Goal: Task Accomplishment & Management: Use online tool/utility

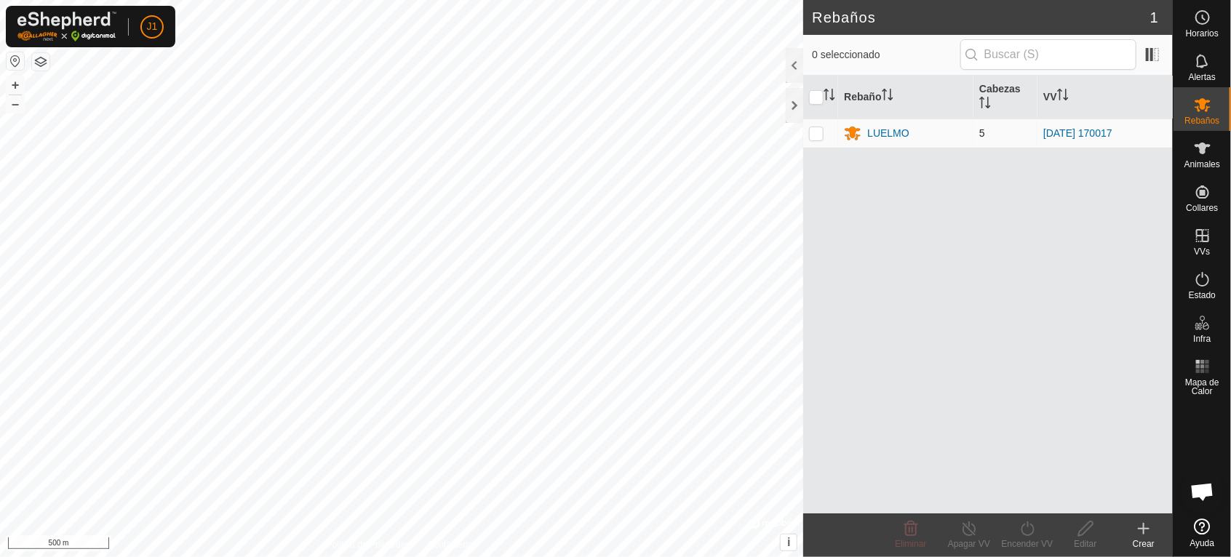
click at [856, 123] on td "LUELMO" at bounding box center [905, 133] width 135 height 29
click at [857, 136] on icon at bounding box center [854, 134] width 16 height 14
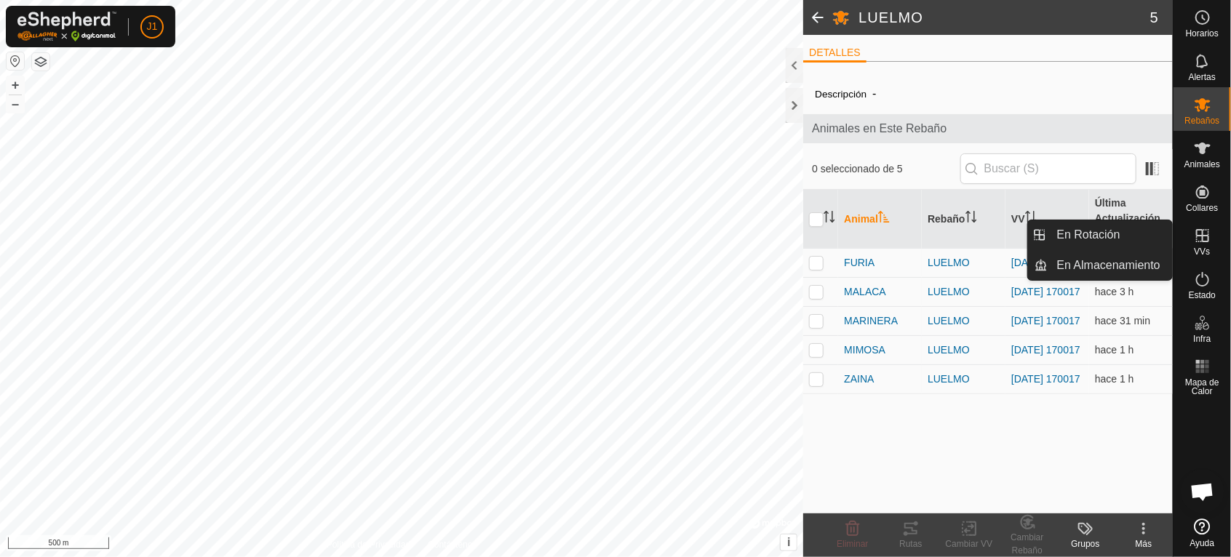
click at [1200, 240] on icon at bounding box center [1202, 235] width 17 height 17
click at [1202, 244] on icon at bounding box center [1202, 235] width 17 height 17
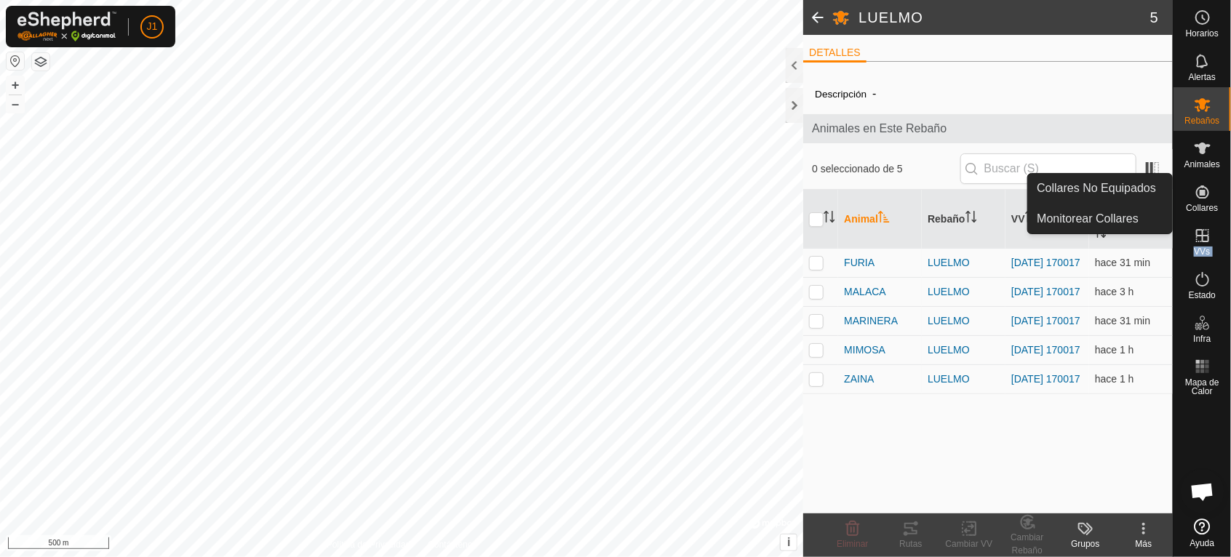
drag, startPoint x: 1204, startPoint y: 234, endPoint x: 1211, endPoint y: 162, distance: 73.1
click at [1211, 162] on nav "Horarios Alertas Rebaños Animales Collares VVs Estado Infra Mapa de Calor Ayuda" at bounding box center [1202, 278] width 57 height 557
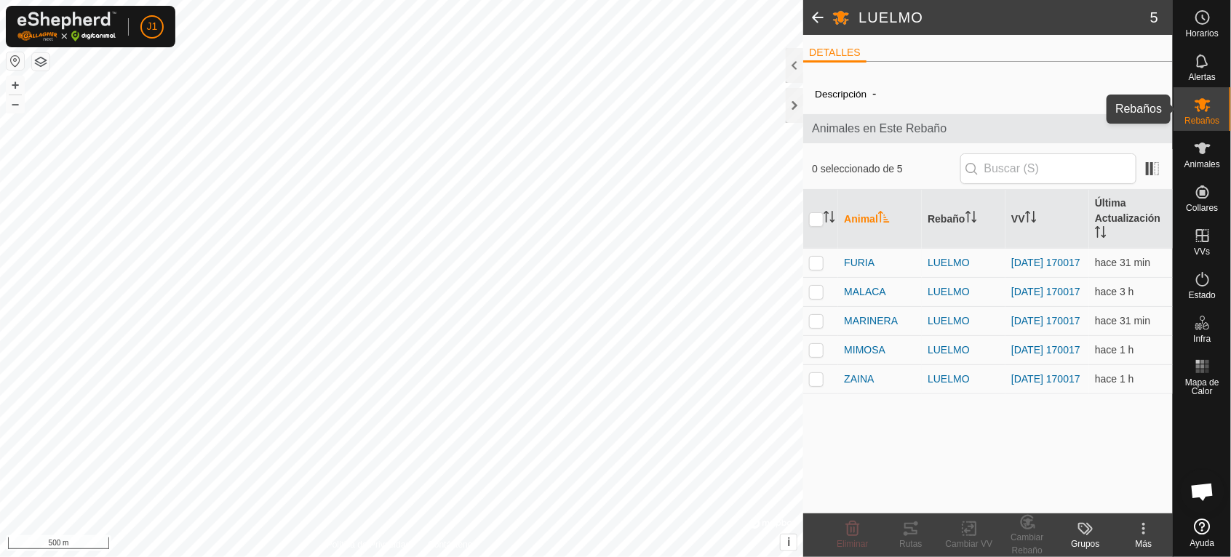
click at [1212, 106] on es-mob-svg-icon at bounding box center [1203, 104] width 26 height 23
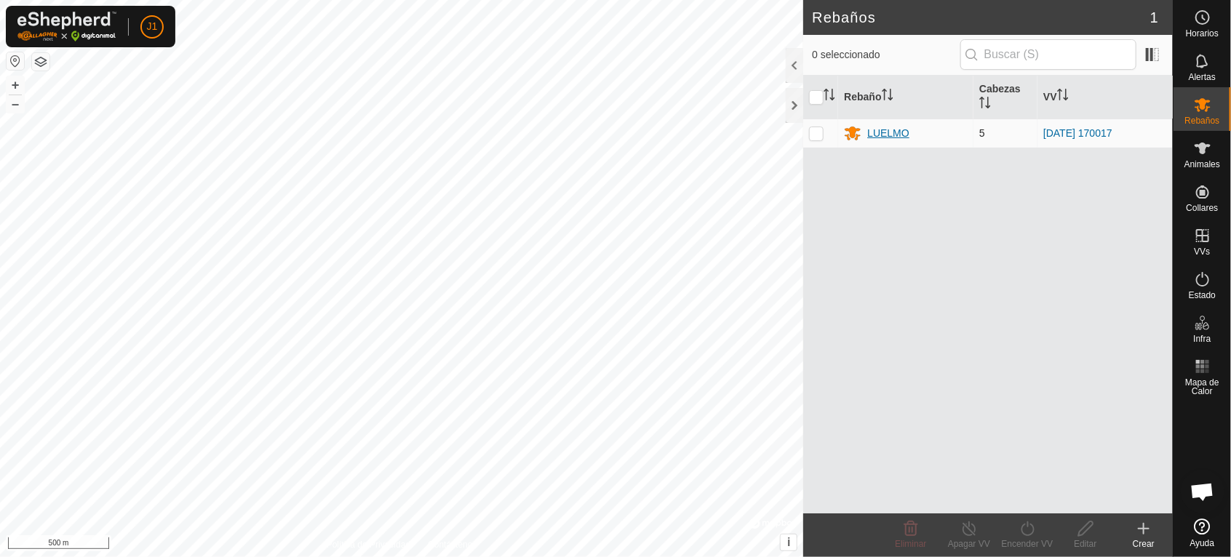
click at [894, 128] on div "LUELMO" at bounding box center [889, 133] width 42 height 15
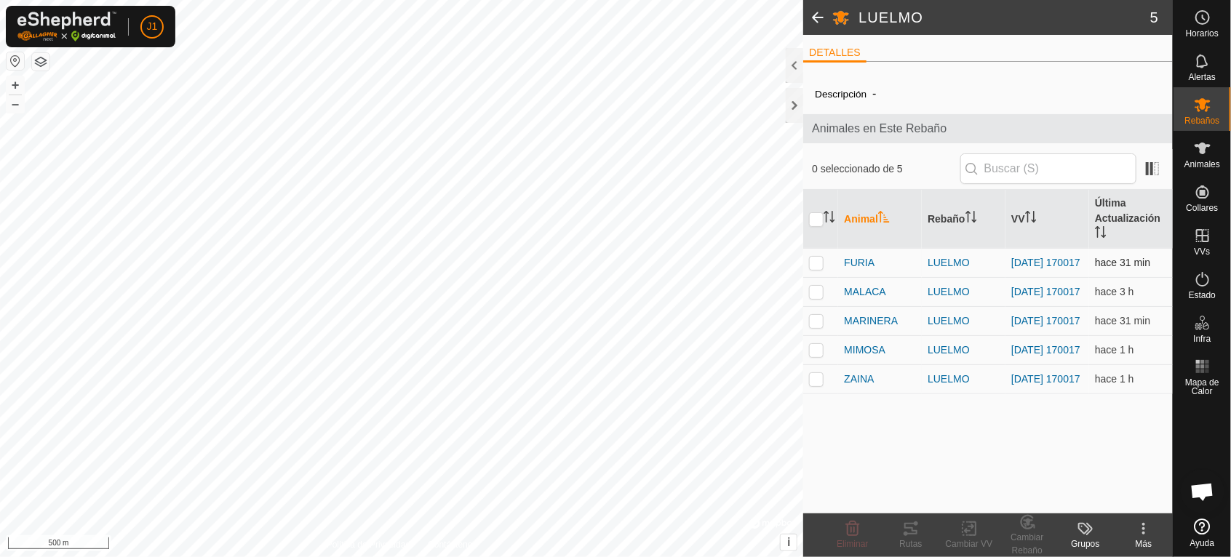
click at [817, 261] on p-checkbox at bounding box center [816, 263] width 15 height 12
checkbox input "true"
click at [817, 295] on p-checkbox at bounding box center [816, 292] width 15 height 12
checkbox input "false"
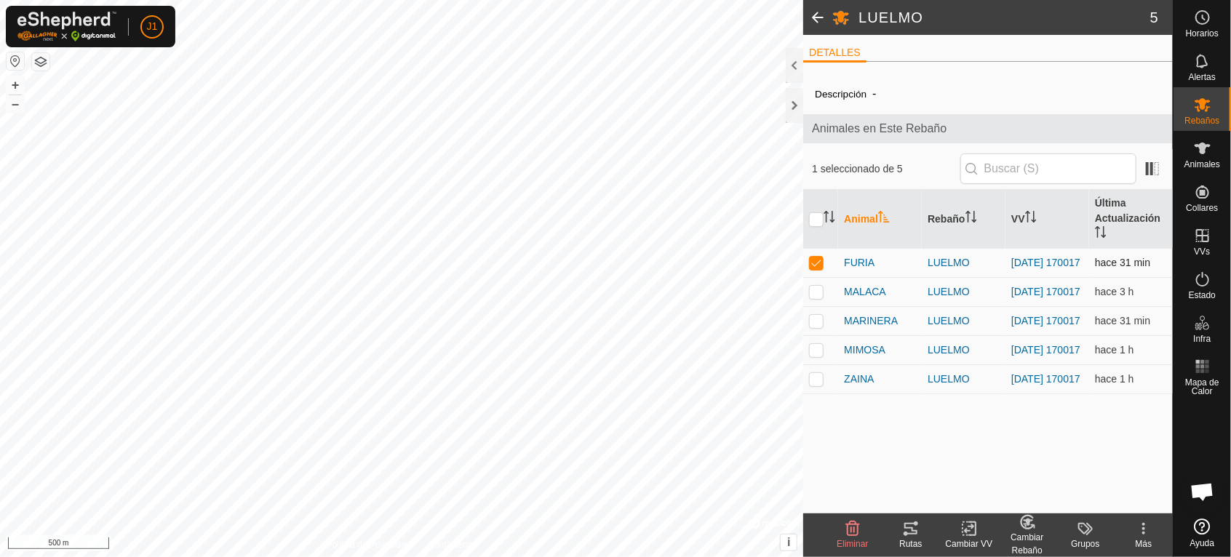
click at [818, 266] on p-checkbox at bounding box center [816, 263] width 15 height 12
checkbox input "false"
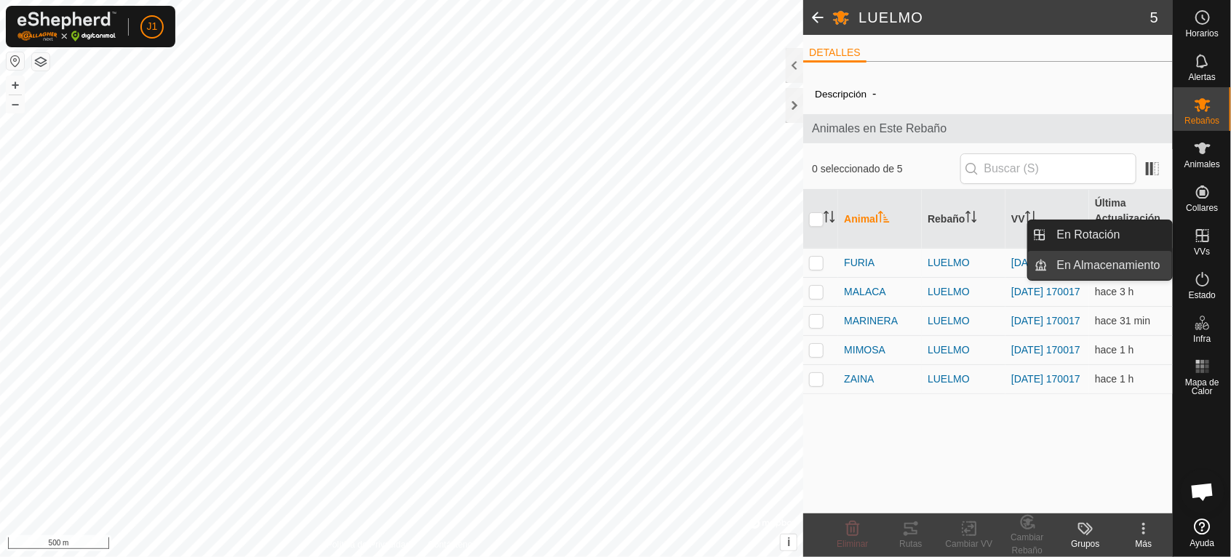
click at [1106, 260] on link "En Almacenamiento" at bounding box center [1111, 265] width 124 height 29
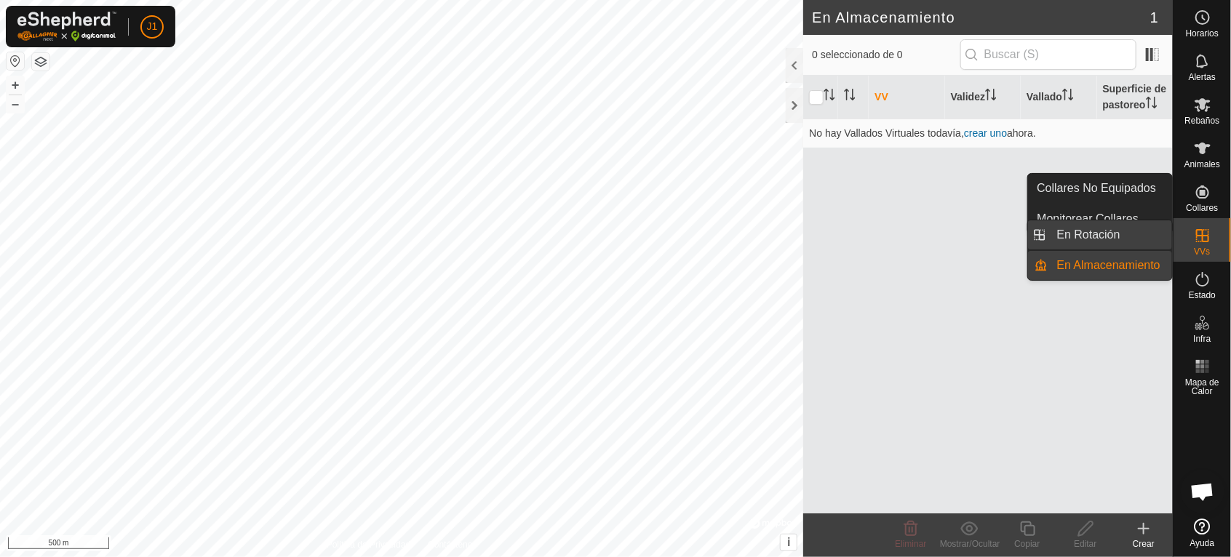
click at [1130, 231] on link "En Rotación" at bounding box center [1111, 235] width 124 height 29
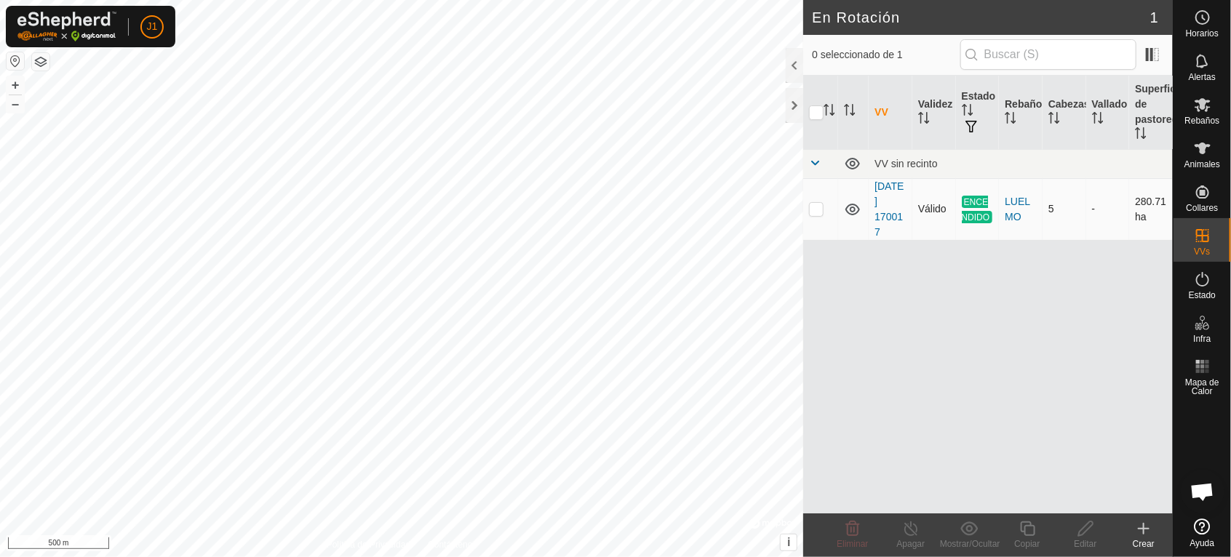
click at [813, 203] on p-checkbox at bounding box center [816, 209] width 15 height 12
checkbox input "true"
click at [909, 539] on div "Apagar" at bounding box center [911, 544] width 58 height 13
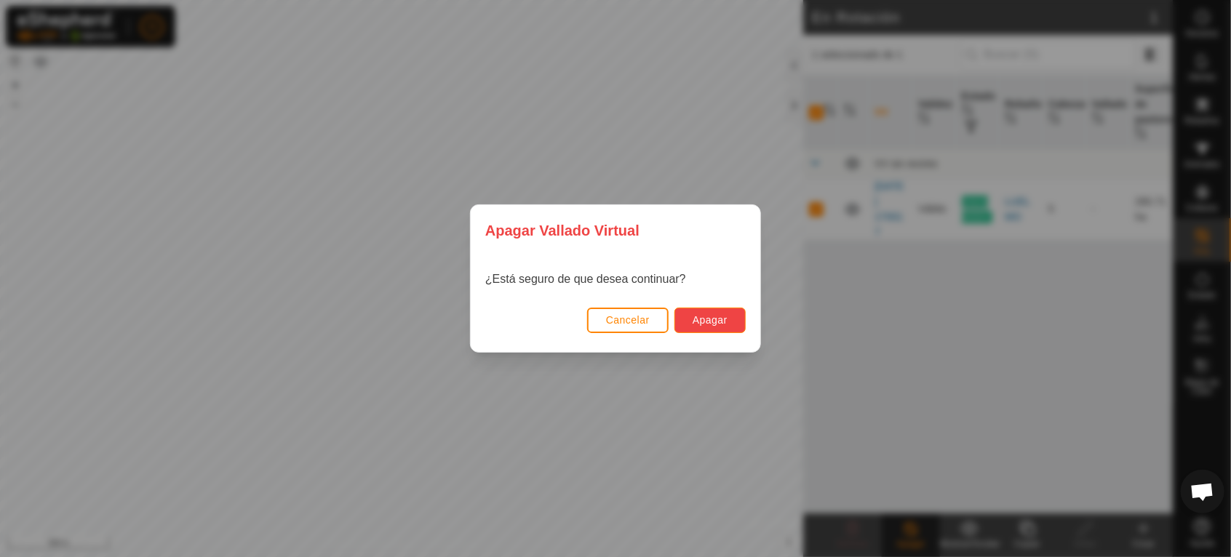
click at [714, 314] on span "Apagar" at bounding box center [710, 320] width 35 height 12
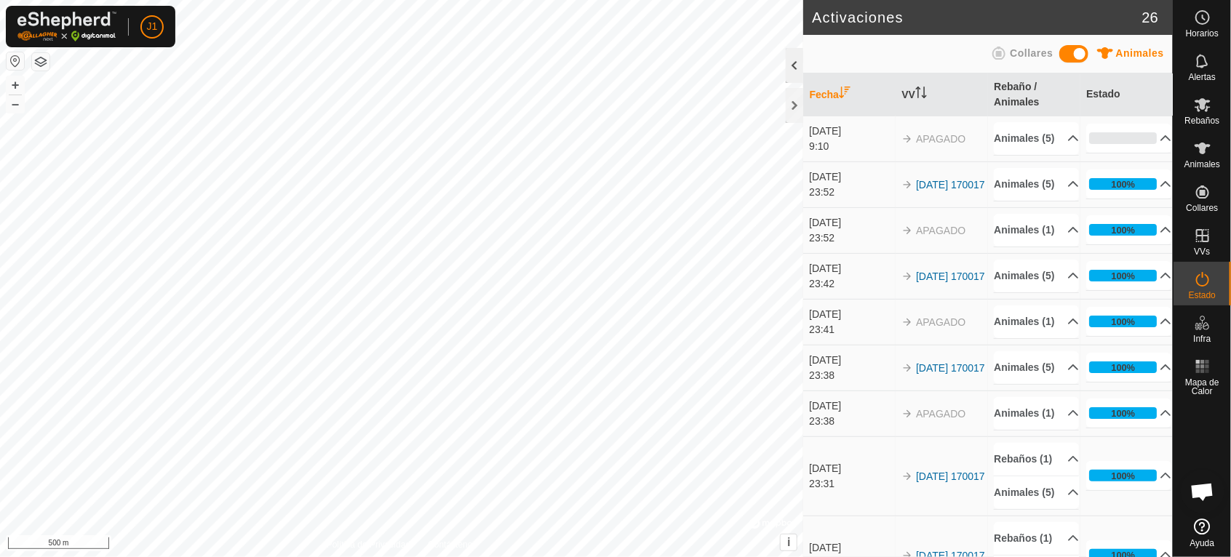
click at [795, 64] on div at bounding box center [794, 65] width 17 height 35
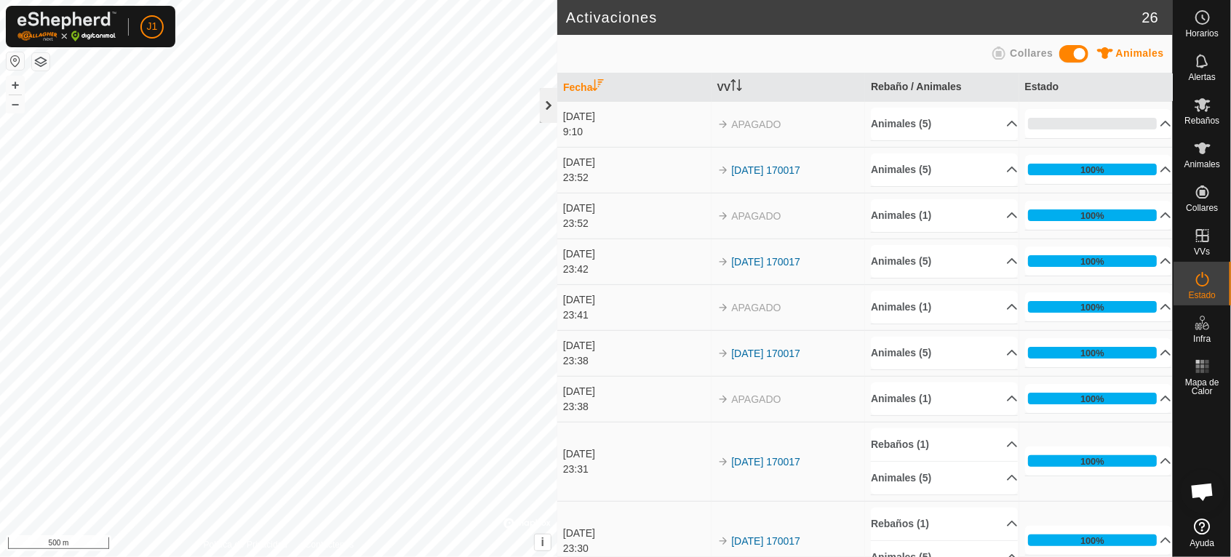
click at [544, 105] on div at bounding box center [548, 105] width 17 height 35
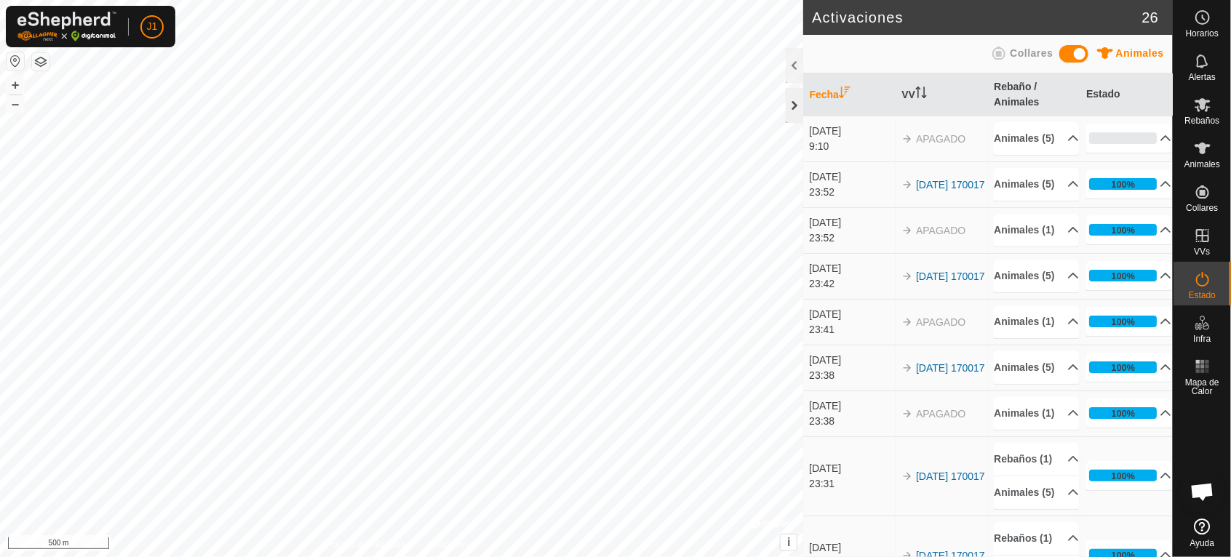
click at [798, 111] on div at bounding box center [794, 105] width 17 height 35
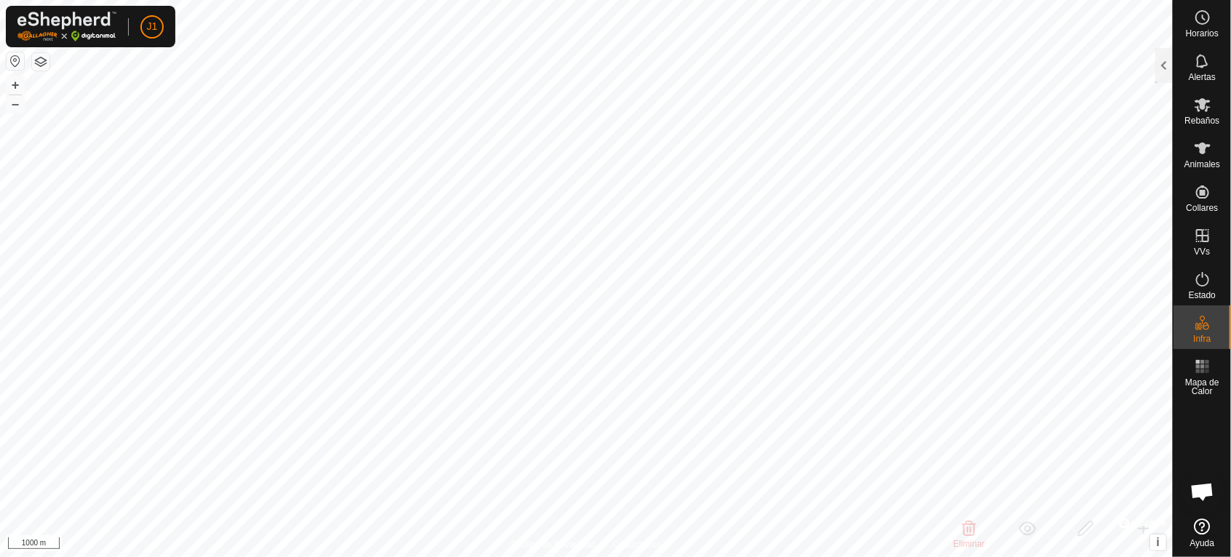
checkbox input "false"
